Goal: Find specific page/section: Find specific page/section

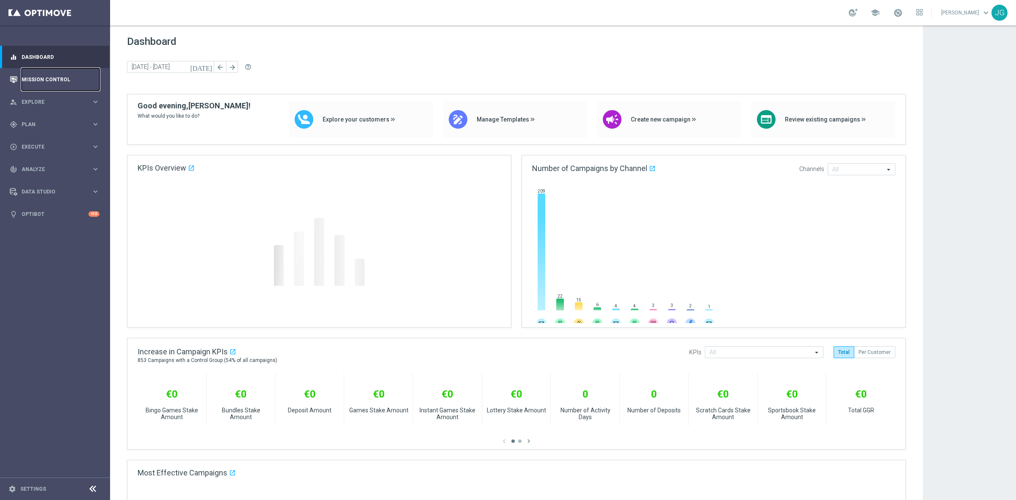
click at [49, 79] on link "Mission Control" at bounding box center [61, 79] width 78 height 22
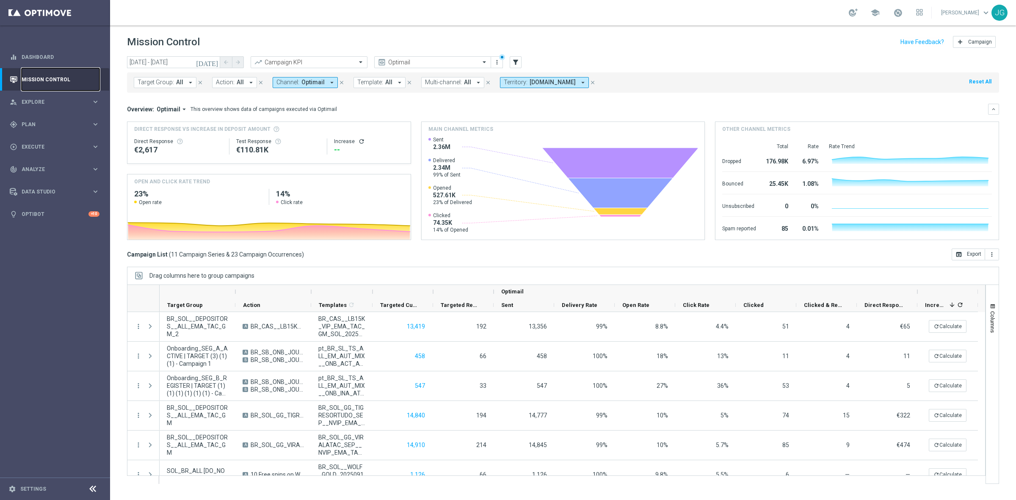
scroll to position [159, 0]
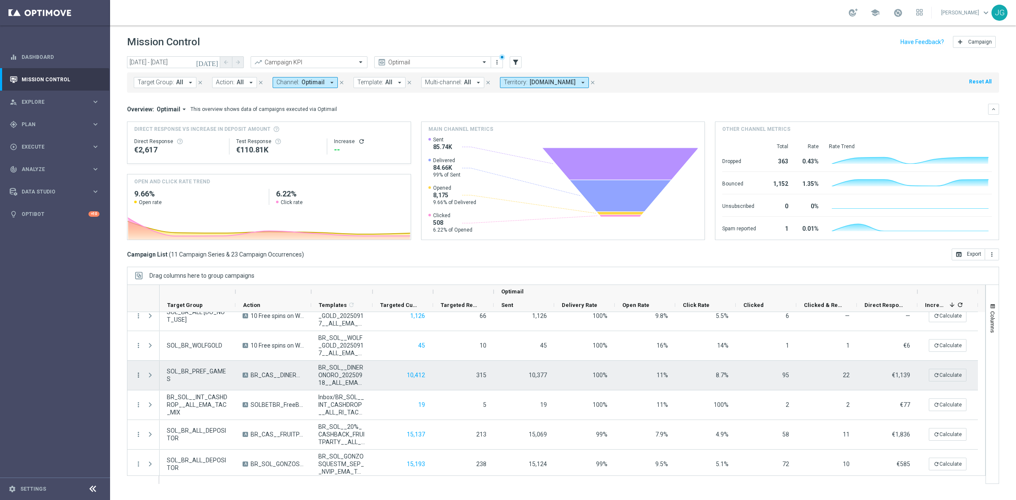
click at [138, 375] on icon "more_vert" at bounding box center [139, 375] width 8 height 8
click at [180, 394] on span "Campaign Metrics" at bounding box center [177, 392] width 44 height 6
